Goal: Information Seeking & Learning: Learn about a topic

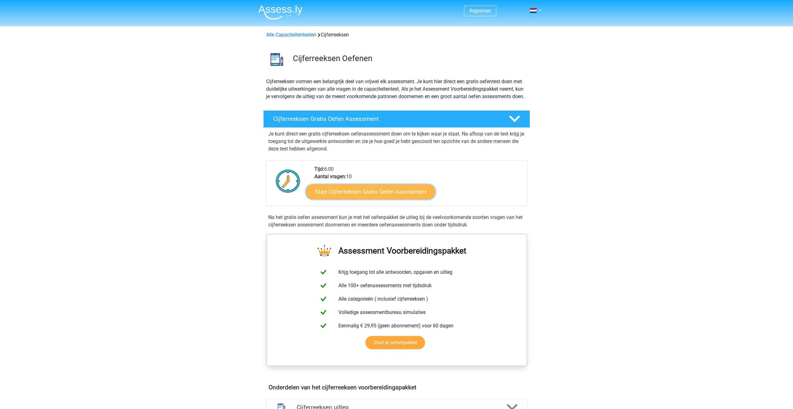
click at [386, 199] on link "Start Cijferreeksen Gratis Oefen Assessment" at bounding box center [370, 191] width 129 height 15
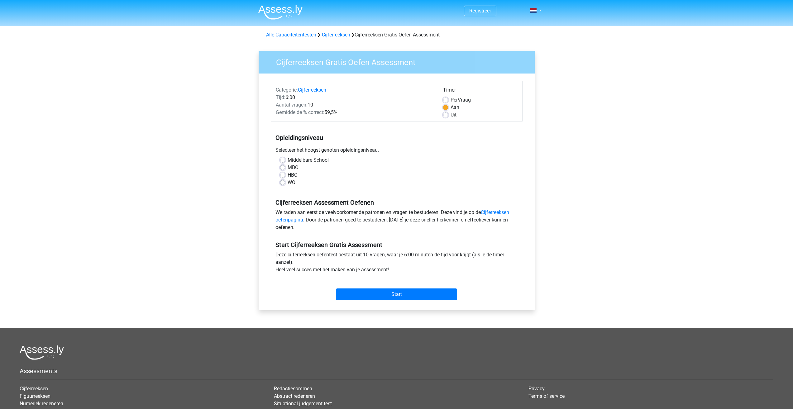
click at [286, 167] on div "MBO" at bounding box center [396, 167] width 233 height 7
click at [288, 168] on label "MBO" at bounding box center [293, 167] width 11 height 7
click at [284, 168] on input "MBO" at bounding box center [282, 167] width 5 height 6
radio input "true"
click at [451, 115] on label "Uit" at bounding box center [454, 114] width 6 height 7
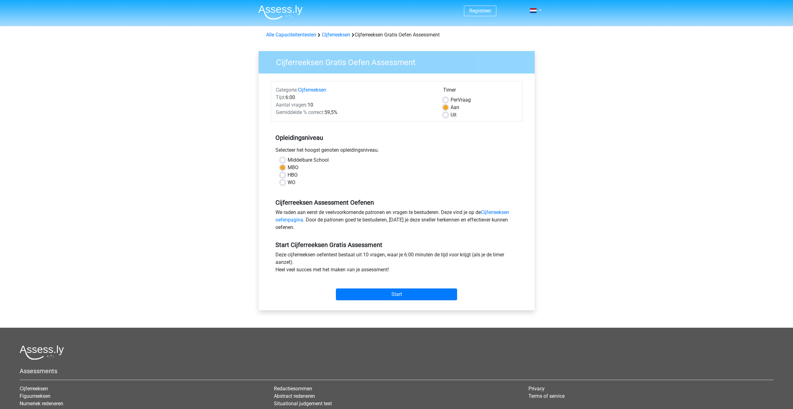
click at [447, 115] on input "Uit" at bounding box center [445, 114] width 5 height 6
radio input "true"
click at [380, 295] on input "Start" at bounding box center [396, 295] width 121 height 12
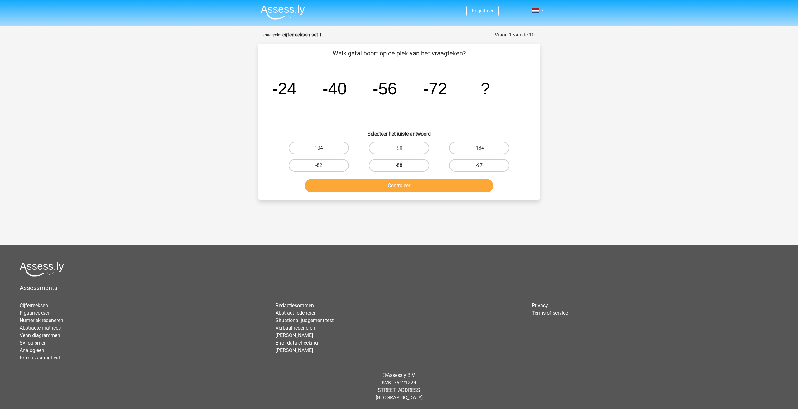
click at [413, 165] on label "-88" at bounding box center [399, 165] width 60 height 12
click at [403, 165] on input "-88" at bounding box center [401, 167] width 4 height 4
radio input "true"
click at [412, 188] on button "Controleer" at bounding box center [399, 185] width 189 height 13
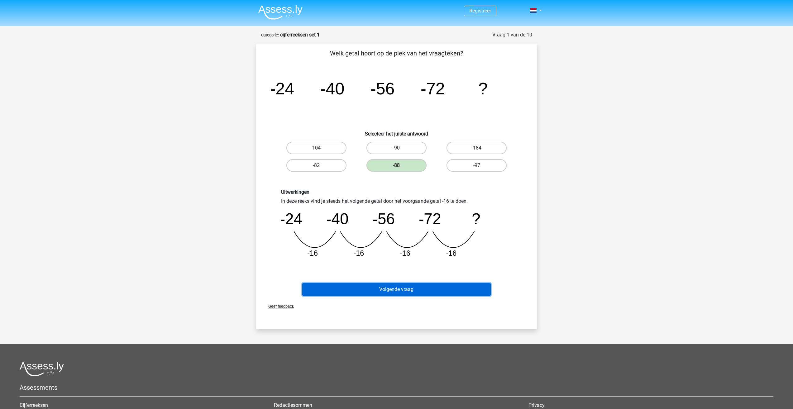
drag, startPoint x: 440, startPoint y: 293, endPoint x: 439, endPoint y: 290, distance: 3.1
click at [439, 294] on button "Volgende vraag" at bounding box center [396, 289] width 189 height 13
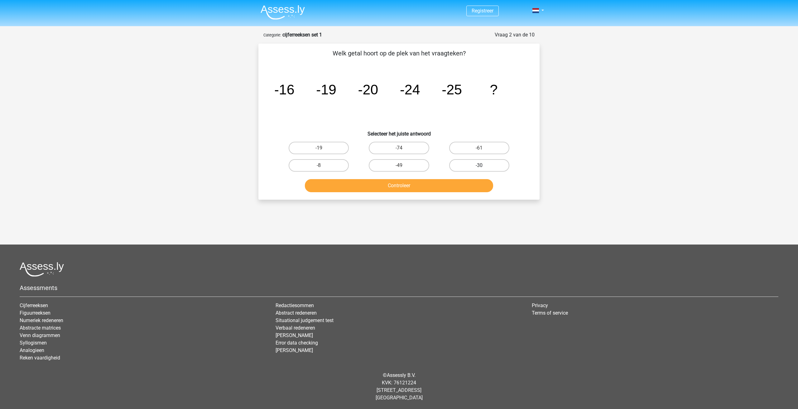
click at [502, 166] on label "-30" at bounding box center [479, 165] width 60 height 12
click at [483, 166] on input "-30" at bounding box center [481, 167] width 4 height 4
radio input "true"
click at [466, 187] on button "Controleer" at bounding box center [399, 185] width 189 height 13
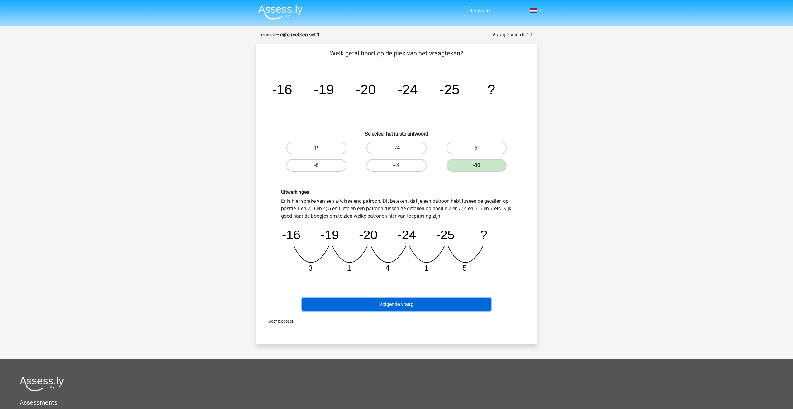
click at [424, 309] on button "Volgende vraag" at bounding box center [396, 304] width 189 height 13
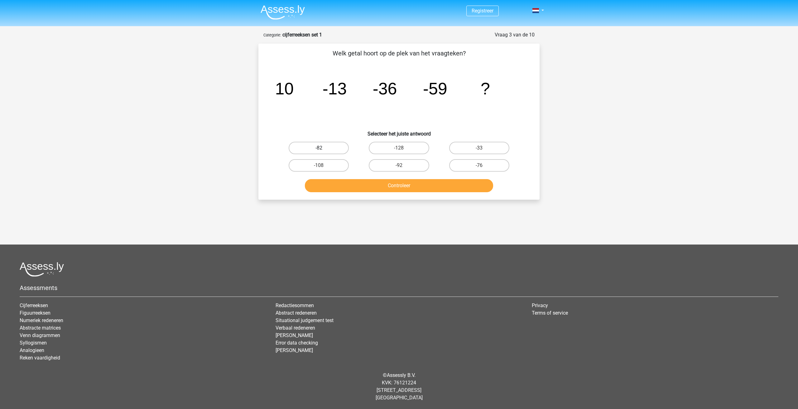
click at [324, 152] on label "-82" at bounding box center [319, 148] width 60 height 12
click at [323, 152] on input "-82" at bounding box center [321, 150] width 4 height 4
radio input "true"
click at [361, 190] on button "Controleer" at bounding box center [399, 185] width 189 height 13
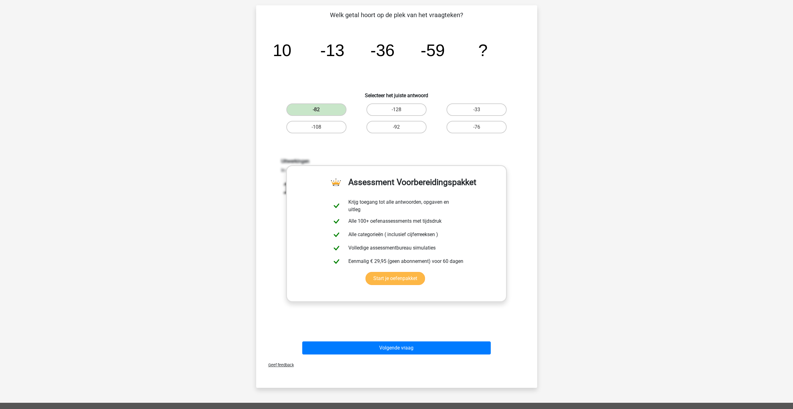
scroll to position [41, 0]
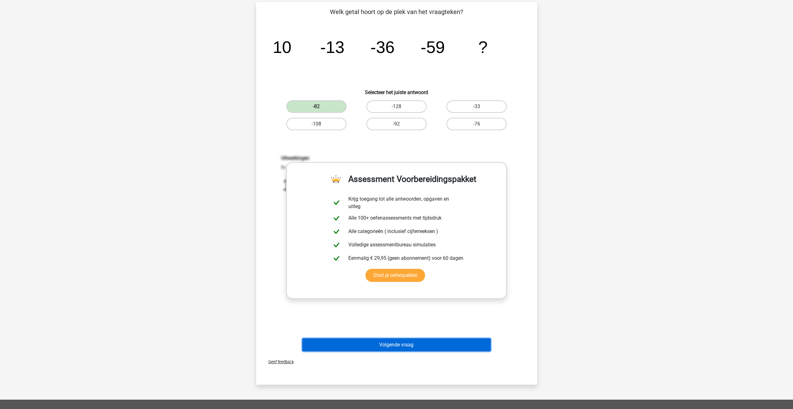
click at [446, 347] on button "Volgende vraag" at bounding box center [396, 344] width 189 height 13
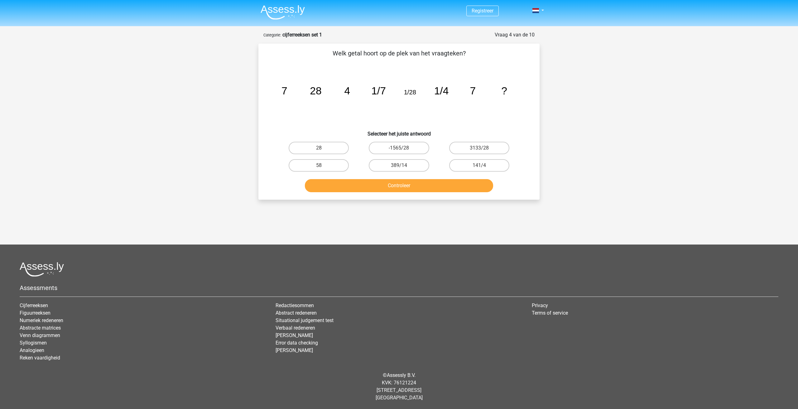
drag, startPoint x: 341, startPoint y: 150, endPoint x: 369, endPoint y: 174, distance: 36.4
click at [341, 149] on label "28" at bounding box center [319, 148] width 60 height 12
click at [323, 149] on input "28" at bounding box center [321, 150] width 4 height 4
radio input "true"
click at [401, 189] on button "Controleer" at bounding box center [399, 185] width 189 height 13
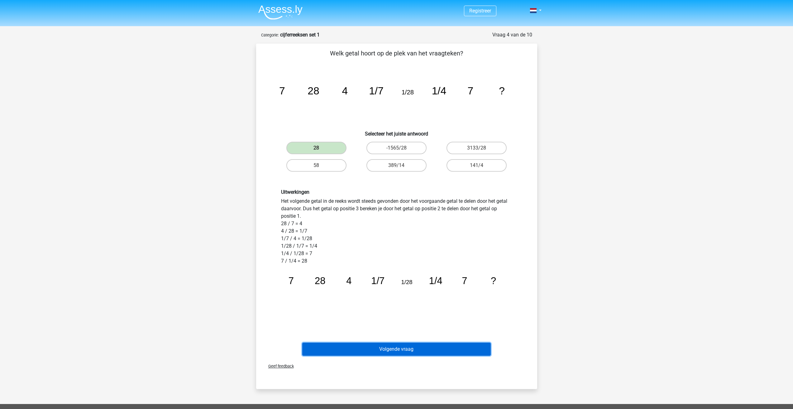
click at [421, 350] on button "Volgende vraag" at bounding box center [396, 349] width 189 height 13
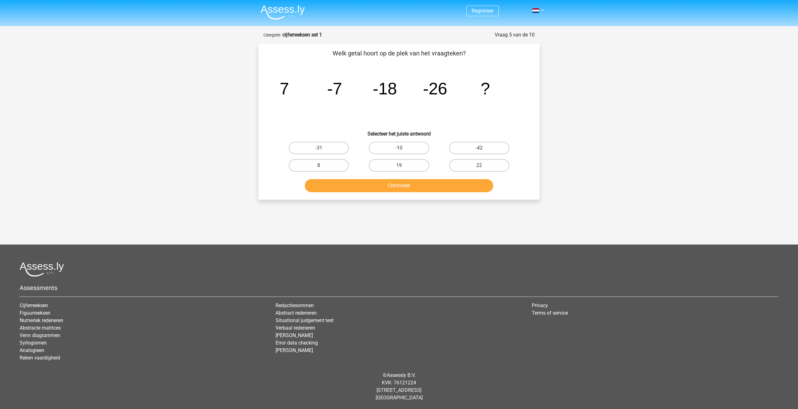
click at [346, 155] on div "-31" at bounding box center [319, 147] width 80 height 17
click at [336, 147] on label "-31" at bounding box center [319, 148] width 60 height 12
click at [323, 148] on input "-31" at bounding box center [321, 150] width 4 height 4
radio input "true"
click at [397, 184] on button "Controleer" at bounding box center [399, 185] width 189 height 13
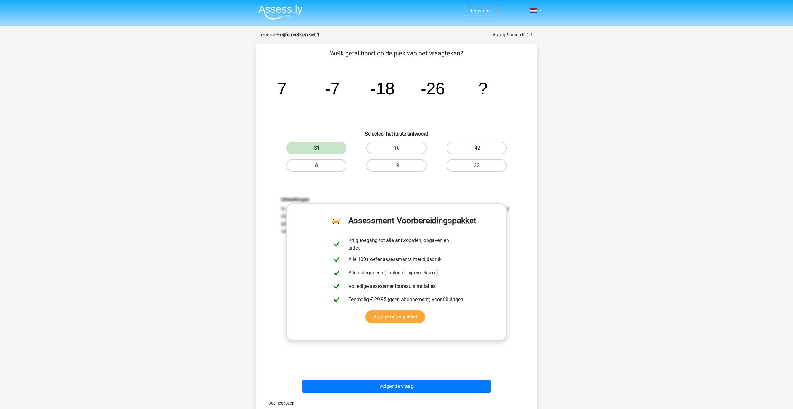
click at [435, 364] on div "Uitwerkingen In deze reeks vind je het tweede getal door het eerste getal -14 t…" at bounding box center [396, 278] width 261 height 193
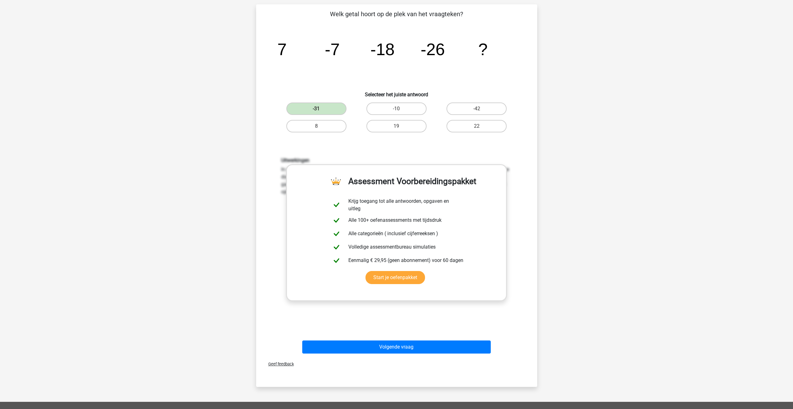
scroll to position [41, 0]
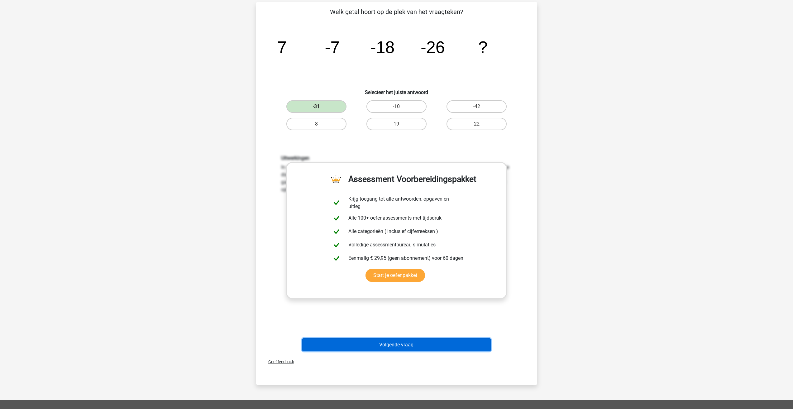
click at [446, 346] on button "Volgende vraag" at bounding box center [396, 344] width 189 height 13
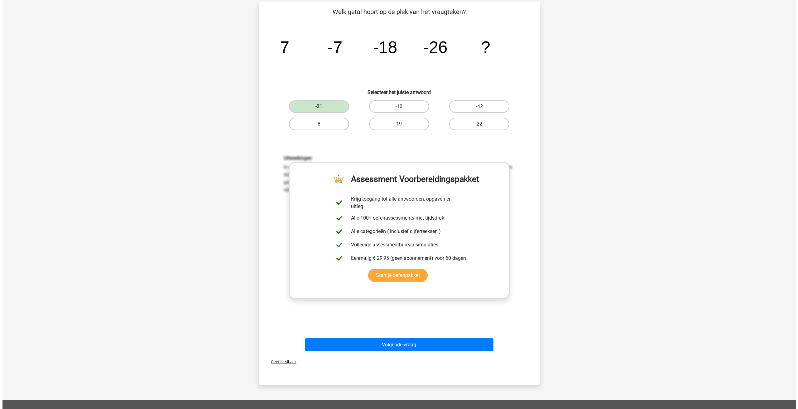
scroll to position [0, 0]
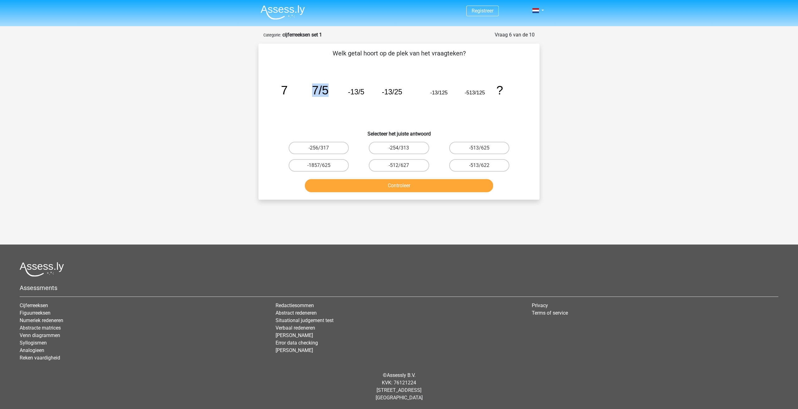
drag, startPoint x: 313, startPoint y: 90, endPoint x: 333, endPoint y: 87, distance: 20.2
click at [333, 87] on icon "image/svg+xml 7 7/5 -13/5 -13/25 -13/125 -513/125 ?" at bounding box center [398, 94] width 251 height 63
click at [263, 150] on div "Welk getal hoort op de plek van het vraagteken? image/svg+xml 7 7/5 -13/5 -13/2…" at bounding box center [399, 122] width 276 height 146
drag, startPoint x: 498, startPoint y: 90, endPoint x: 255, endPoint y: 86, distance: 242.8
click at [255, 86] on div "Vraag 6 van de 10 Categorie: cijferreeksen set 1 Welk getal hoort op de plek va…" at bounding box center [398, 115] width 291 height 169
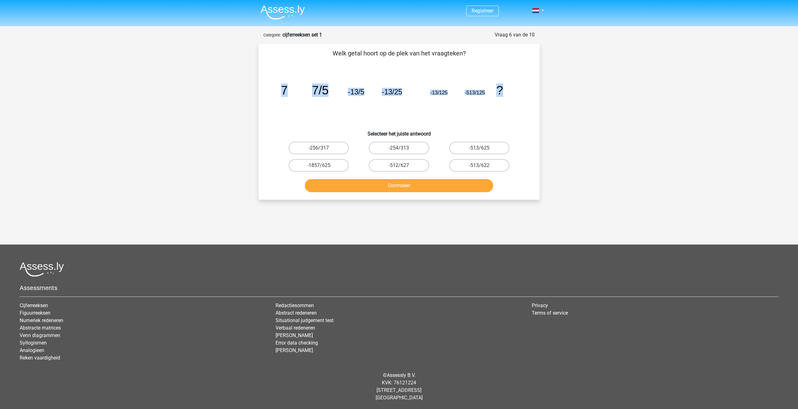
copy g "7 7/5 -13/5 -13/25 -13/125 -513/125 ?"
click at [563, 137] on div "Registreer Nederlands English" at bounding box center [399, 189] width 798 height 379
click at [486, 150] on label "-513/625" at bounding box center [479, 148] width 60 height 12
click at [483, 150] on input "-513/625" at bounding box center [481, 150] width 4 height 4
radio input "true"
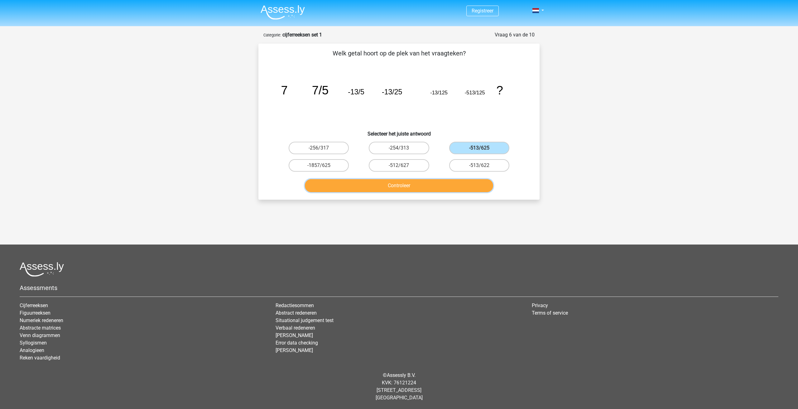
click at [440, 184] on button "Controleer" at bounding box center [399, 185] width 189 height 13
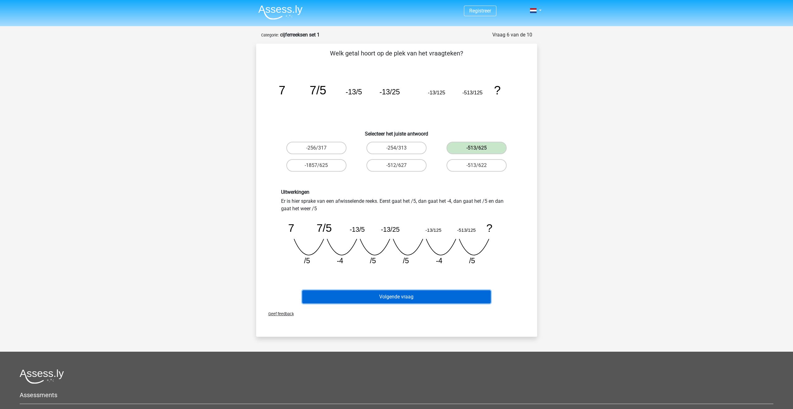
click at [412, 298] on button "Volgende vraag" at bounding box center [396, 296] width 189 height 13
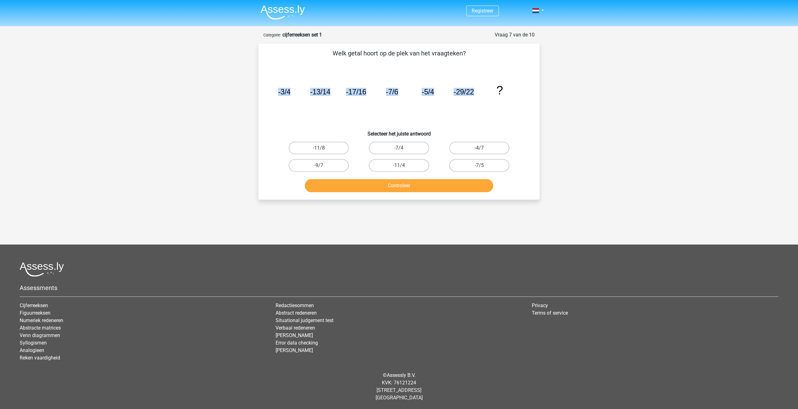
drag, startPoint x: 278, startPoint y: 86, endPoint x: 483, endPoint y: 85, distance: 205.1
click at [483, 85] on icon "image/svg+xml -3/4 -13/14 -17/16 -7/6 -5/4 -29/22 ?" at bounding box center [398, 94] width 251 height 63
click at [486, 108] on icon "image/svg+xml -3/4 -13/14 -17/16 -7/6 -5/4 -29/22 ?" at bounding box center [398, 94] width 251 height 63
